Goal: Task Accomplishment & Management: Use online tool/utility

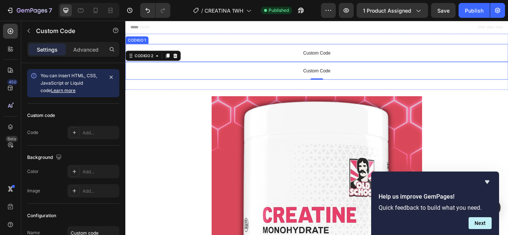
click at [307, 62] on span "Custom Code" at bounding box center [348, 58] width 446 height 9
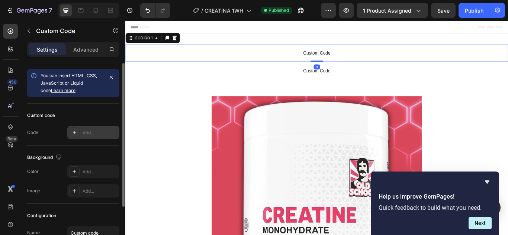
click at [98, 131] on div "Add..." at bounding box center [100, 133] width 35 height 7
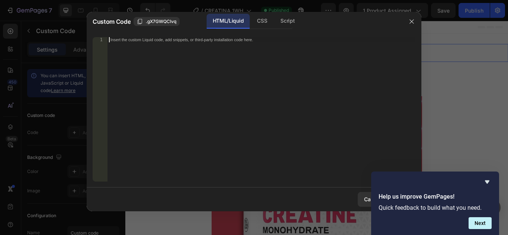
click at [164, 37] on div "Insert the custom Liquid code, add snippets, or third-party installation code h…" at bounding box center [261, 109] width 308 height 145
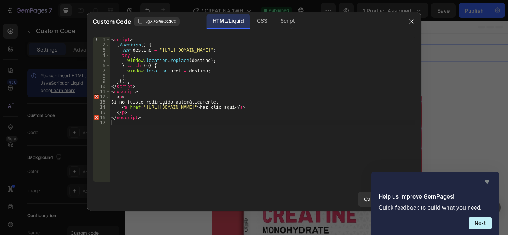
click at [485, 181] on icon "Hide survey" at bounding box center [487, 182] width 4 height 3
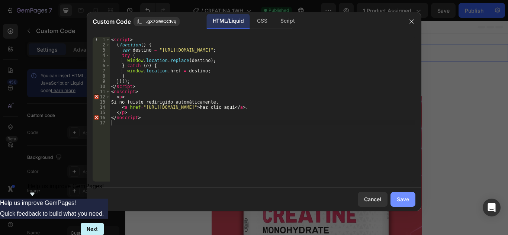
click at [406, 197] on div "Save" at bounding box center [403, 199] width 12 height 8
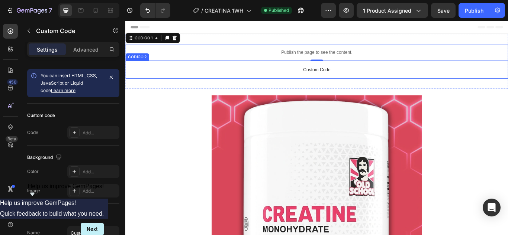
click at [389, 75] on span "Custom Code" at bounding box center [348, 78] width 446 height 9
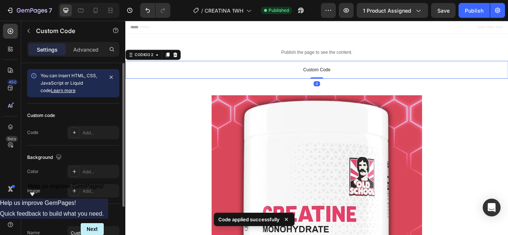
click at [106, 119] on div "Custom code" at bounding box center [73, 116] width 92 height 12
click at [89, 140] on div "Custom code Code Add..." at bounding box center [73, 125] width 92 height 42
click at [93, 138] on div "Add..." at bounding box center [93, 132] width 52 height 13
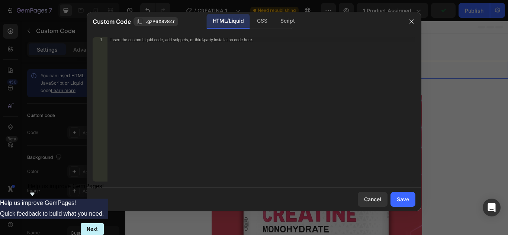
click at [239, 41] on div "Insert the custom Liquid code, add snippets, or third-party installation code h…" at bounding box center [245, 39] width 271 height 5
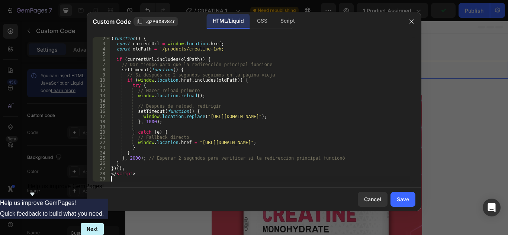
scroll to position [6, 0]
click at [410, 200] on button "Save" at bounding box center [402, 199] width 25 height 15
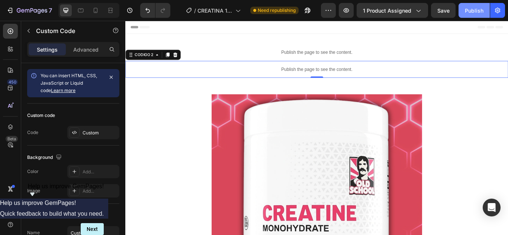
click at [477, 14] on button "Publish" at bounding box center [473, 10] width 31 height 15
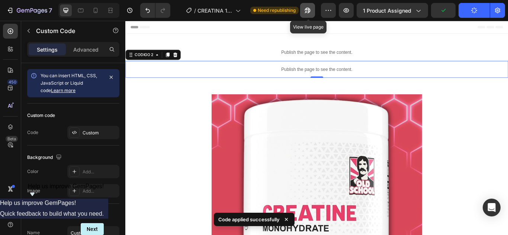
click at [307, 12] on icon "button" at bounding box center [306, 12] width 2 height 2
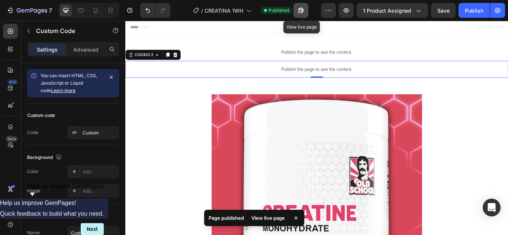
click at [307, 6] on button "button" at bounding box center [300, 10] width 15 height 15
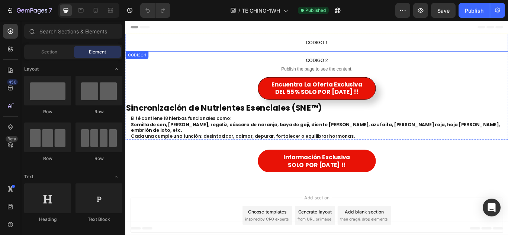
click at [342, 52] on p "CODIGO 1" at bounding box center [348, 46] width 446 height 21
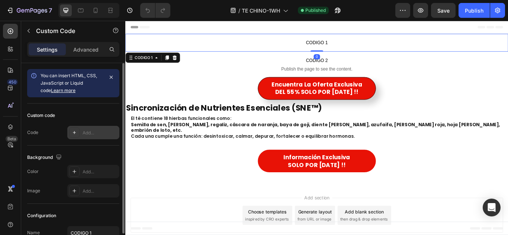
click at [96, 132] on div "Add..." at bounding box center [100, 133] width 35 height 7
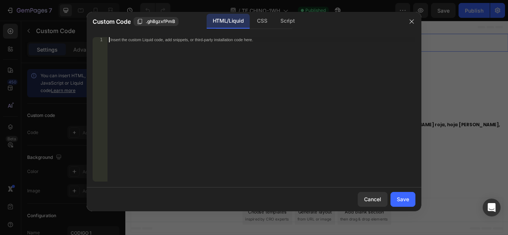
click at [242, 38] on div "Insert the custom Liquid code, add snippets, or third-party installation code h…" at bounding box center [245, 39] width 271 height 5
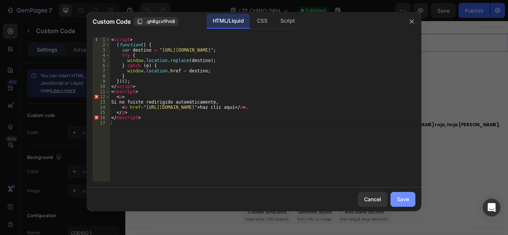
click at [406, 200] on div "Save" at bounding box center [403, 199] width 12 height 8
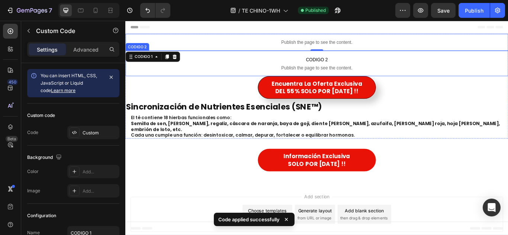
click at [355, 62] on span "CODIGO 2" at bounding box center [348, 66] width 446 height 9
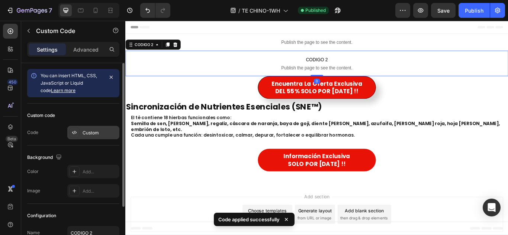
click at [111, 130] on div "Custom" at bounding box center [100, 133] width 35 height 7
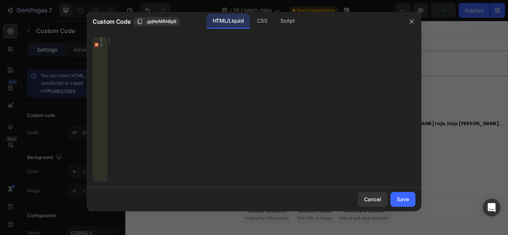
click at [204, 41] on div at bounding box center [261, 114] width 308 height 155
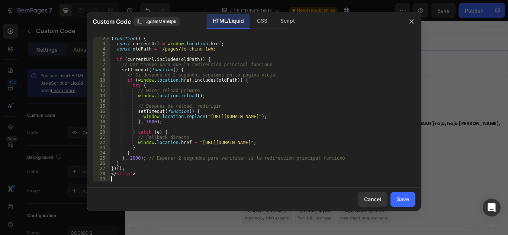
scroll to position [6, 0]
click at [394, 201] on button "Save" at bounding box center [402, 199] width 25 height 15
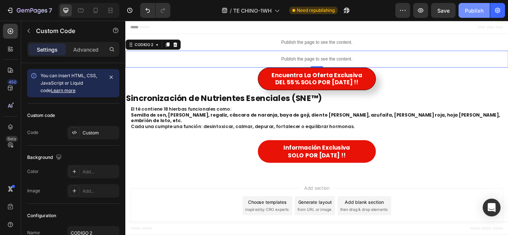
click at [467, 12] on div "Publish" at bounding box center [474, 11] width 19 height 8
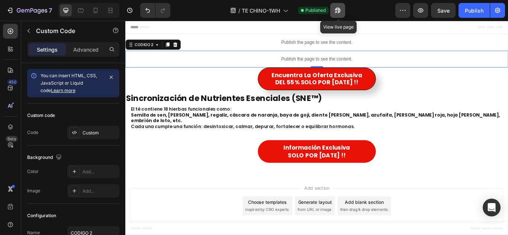
click at [343, 12] on button "button" at bounding box center [337, 10] width 15 height 15
click at [336, 3] on button "button" at bounding box center [337, 10] width 15 height 15
